Goal: Check status

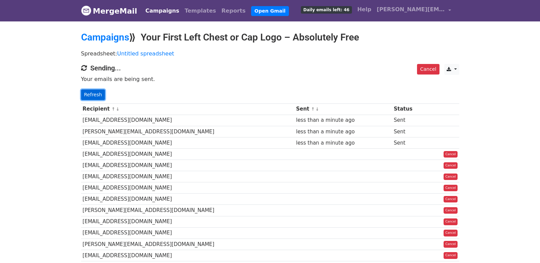
click at [96, 95] on link "Refresh" at bounding box center [93, 95] width 24 height 11
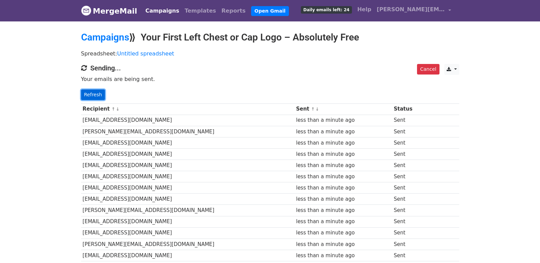
click at [95, 91] on link "Refresh" at bounding box center [93, 95] width 24 height 11
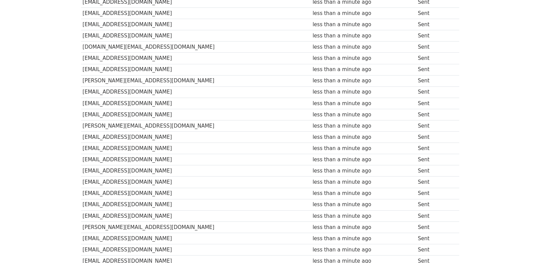
scroll to position [454, 0]
